Goal: Find specific page/section: Find specific page/section

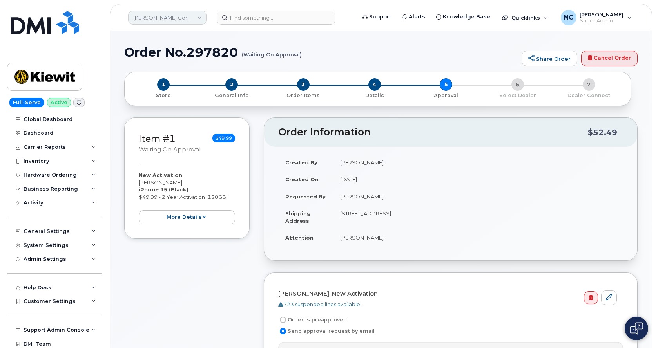
click at [172, 19] on link "Kiewit Corporation" at bounding box center [167, 18] width 78 height 14
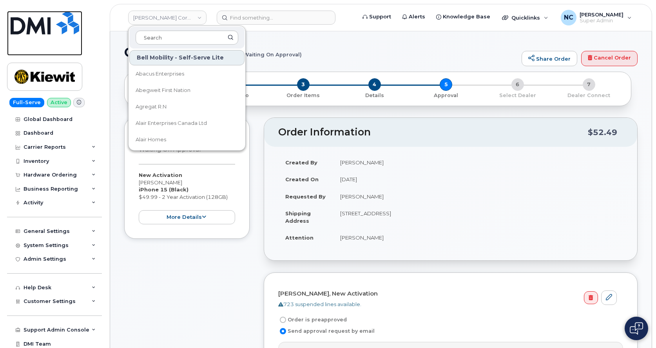
click at [69, 25] on img at bounding box center [45, 23] width 69 height 24
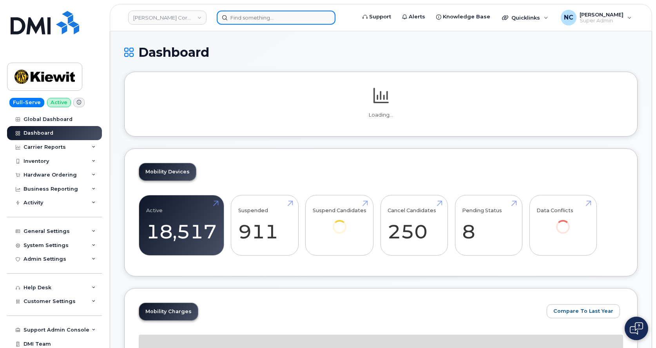
click at [276, 24] on input at bounding box center [276, 18] width 119 height 14
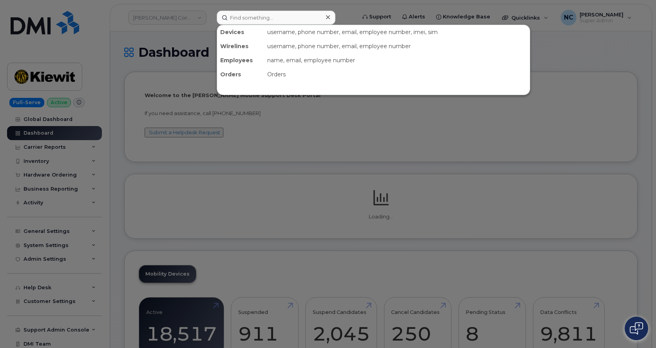
click at [276, 8] on div at bounding box center [328, 174] width 656 height 348
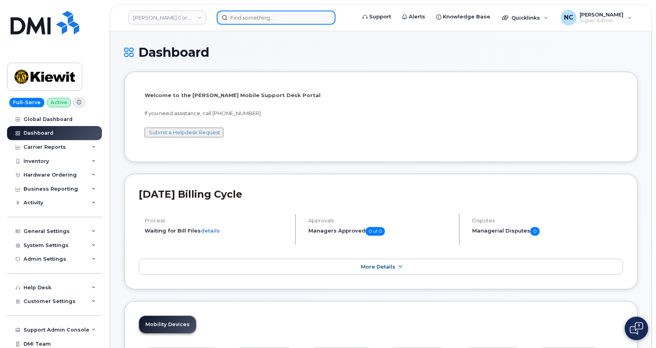
click at [275, 15] on input at bounding box center [276, 18] width 119 height 14
paste input "814-812-0348"
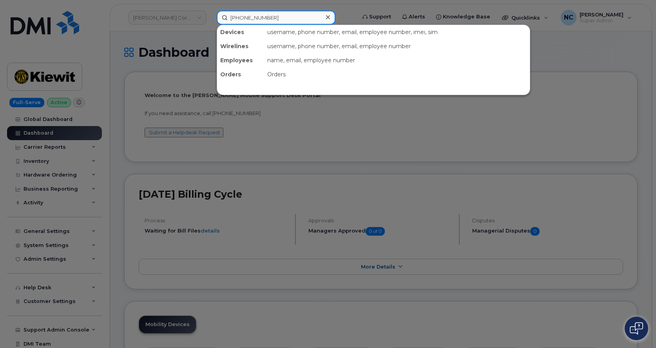
type input "814-812-0348"
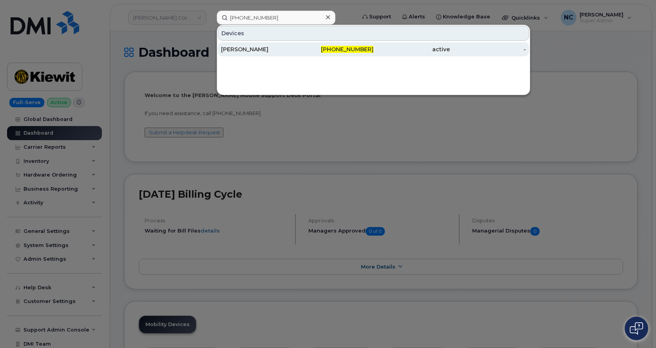
click at [298, 45] on div "[PERSON_NAME]" at bounding box center [336, 49] width 76 height 14
click at [325, 49] on div "814-812-0348" at bounding box center [336, 49] width 76 height 8
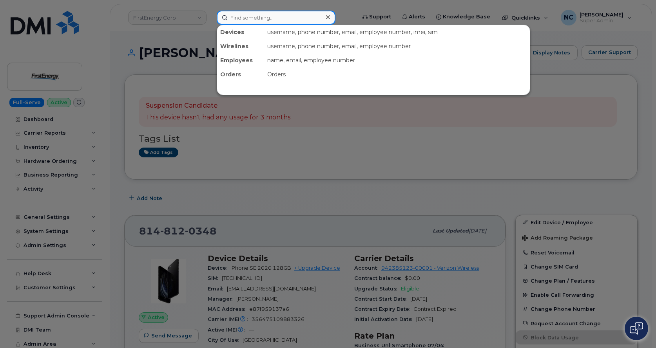
click at [282, 24] on input at bounding box center [276, 18] width 119 height 14
paste input "[PHONE_NUMBER]"
type input "[PHONE_NUMBER]"
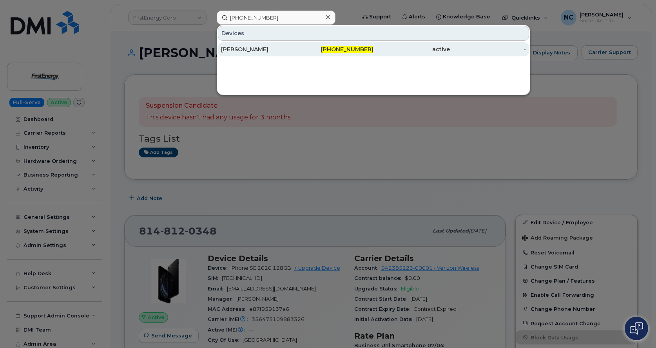
click at [278, 48] on div "[PERSON_NAME]" at bounding box center [259, 49] width 76 height 8
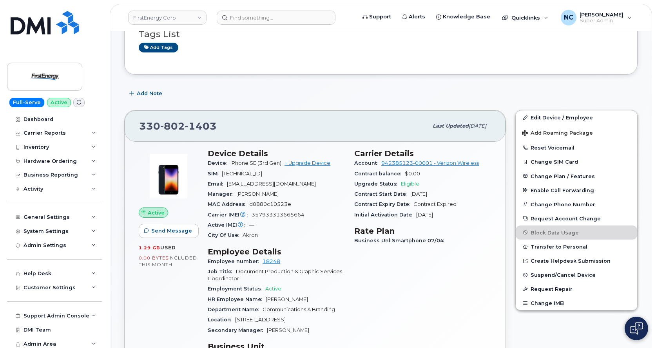
scroll to position [99, 0]
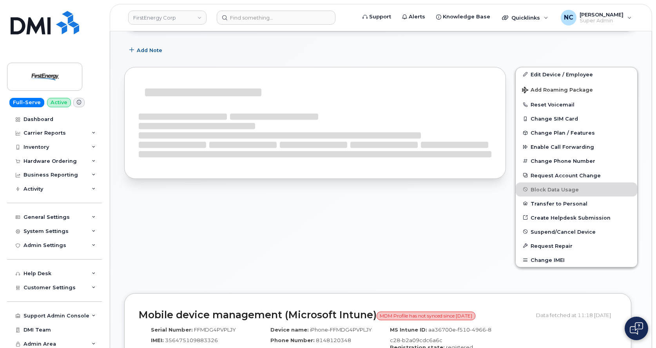
scroll to position [141, 0]
